Goal: Navigation & Orientation: Understand site structure

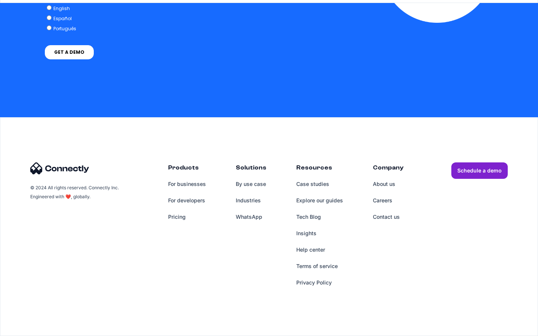
scroll to position [3077, 0]
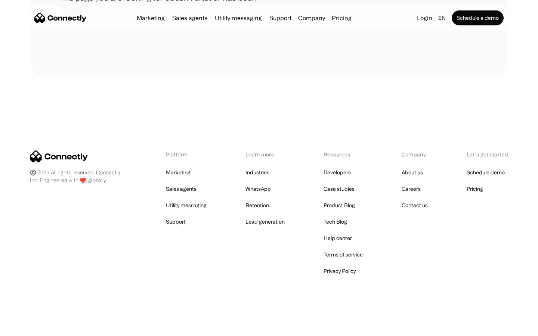
scroll to position [136, 0]
